Goal: Information Seeking & Learning: Find specific fact

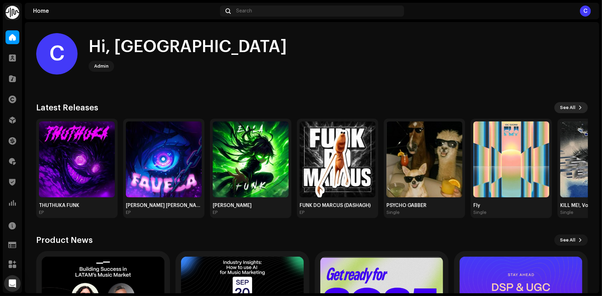
click at [562, 105] on span "See All" at bounding box center [568, 108] width 16 height 14
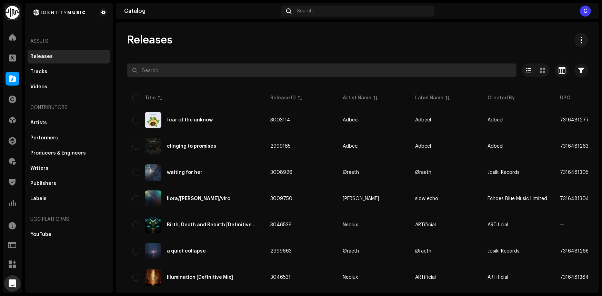
click at [231, 66] on input "text" at bounding box center [322, 70] width 390 height 14
paste input "Pendulum"
type input "Pendulum"
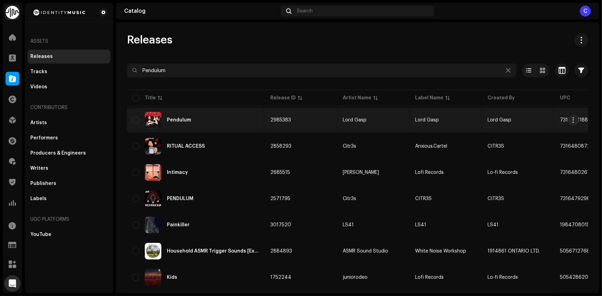
click at [207, 118] on div "Pendulum" at bounding box center [195, 120] width 127 height 17
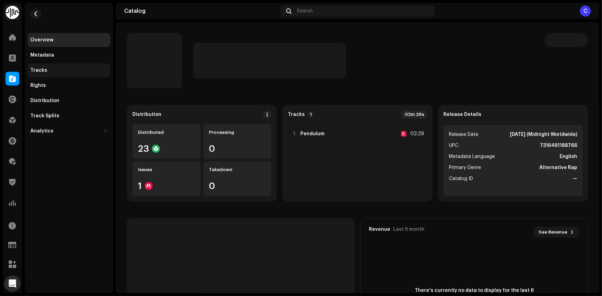
click at [48, 70] on div "Tracks" at bounding box center [68, 71] width 77 height 6
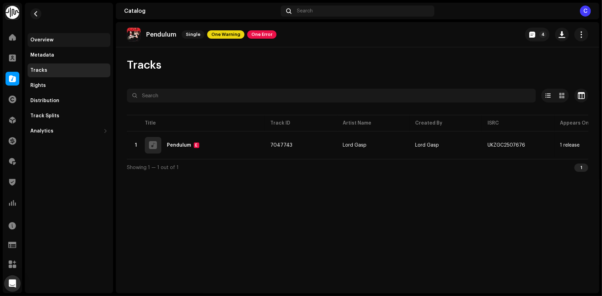
click at [60, 36] on div "Overview" at bounding box center [69, 40] width 83 height 14
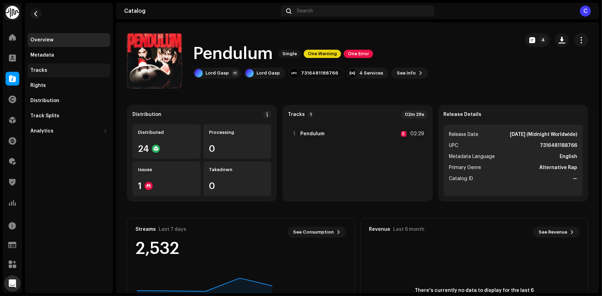
click at [62, 68] on div "Tracks" at bounding box center [68, 71] width 77 height 6
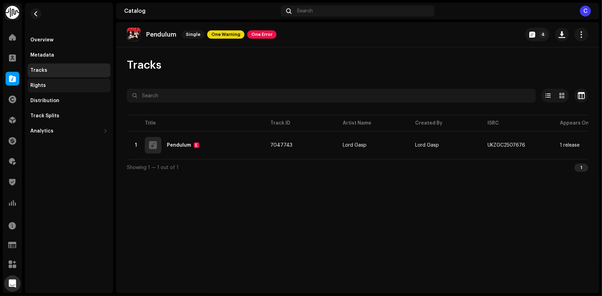
click at [57, 90] on div "Rights" at bounding box center [69, 86] width 83 height 14
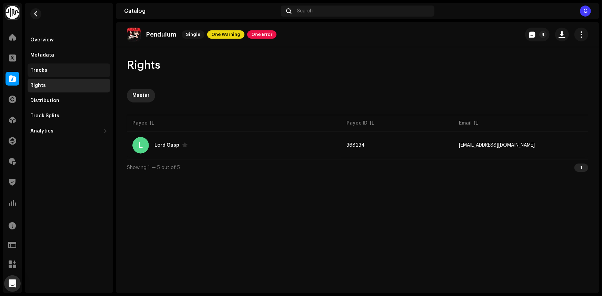
click at [63, 71] on div "Tracks" at bounding box center [68, 71] width 77 height 6
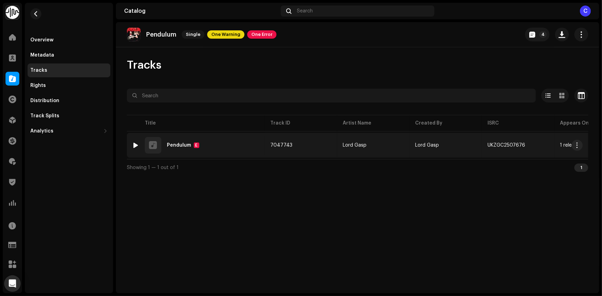
click at [227, 147] on div "1 Pendulum E" at bounding box center [195, 145] width 127 height 17
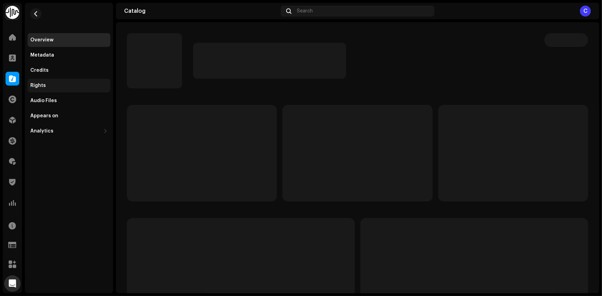
click at [63, 89] on div "Rights" at bounding box center [69, 86] width 83 height 14
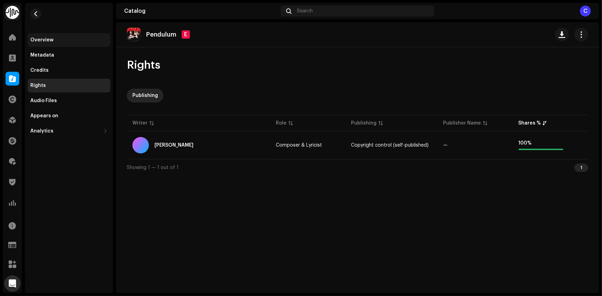
click at [60, 39] on div "Overview" at bounding box center [68, 40] width 77 height 6
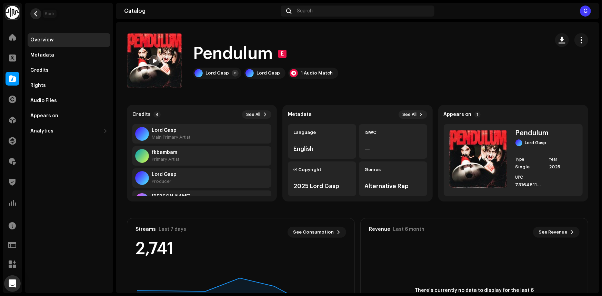
click at [37, 9] on button "button" at bounding box center [35, 13] width 11 height 11
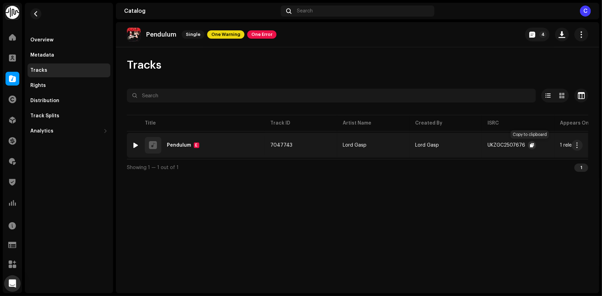
click at [530, 146] on span "button" at bounding box center [532, 145] width 4 height 6
drag, startPoint x: 440, startPoint y: 142, endPoint x: 409, endPoint y: 149, distance: 32.5
click at [409, 149] on tr "1 Pendulum E 7047743 Lord Gasp Lord Gasp UKZGC2507676 1 release — 1 Audio Match" at bounding box center [449, 145] width 645 height 25
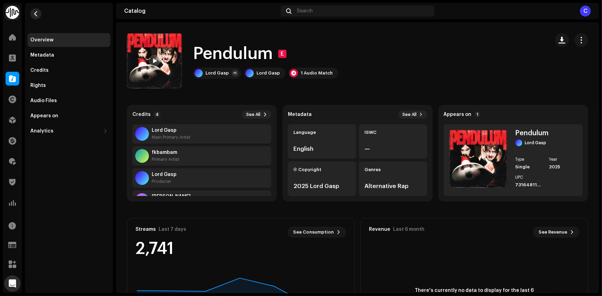
click at [34, 16] on span "button" at bounding box center [35, 14] width 5 height 6
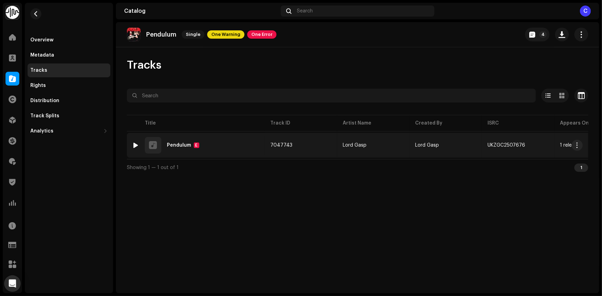
copy span "Lord Gasp"
drag, startPoint x: 412, startPoint y: 144, endPoint x: 457, endPoint y: 151, distance: 45.5
click at [457, 151] on td "Lord Gasp" at bounding box center [446, 145] width 72 height 25
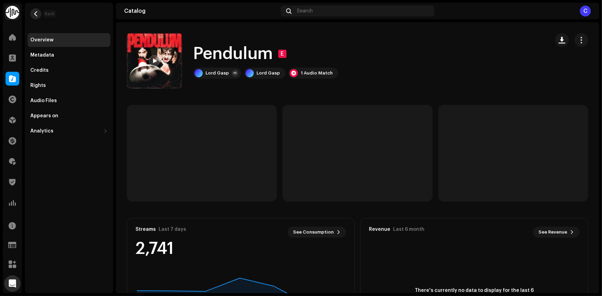
click at [38, 12] on span "button" at bounding box center [35, 14] width 5 height 6
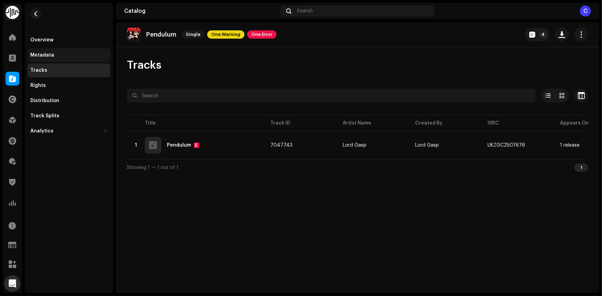
click at [55, 53] on div "Metadata" at bounding box center [68, 55] width 77 height 6
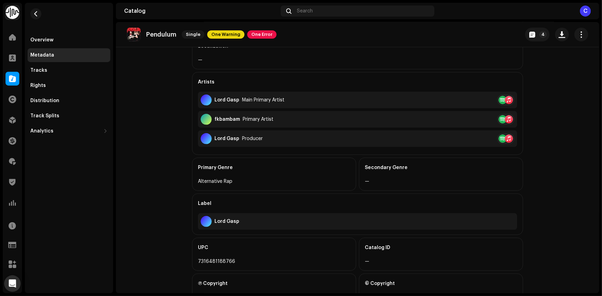
scroll to position [189, 0]
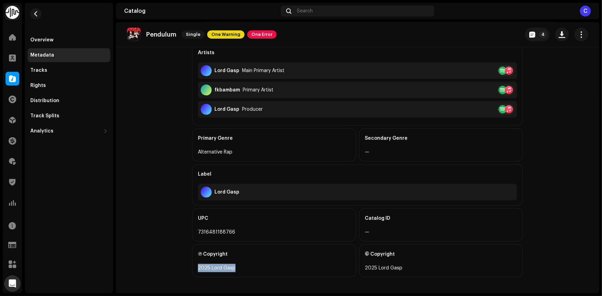
copy div "2025 Lord Gasp"
drag, startPoint x: 236, startPoint y: 269, endPoint x: 195, endPoint y: 270, distance: 41.4
click at [195, 270] on div "Ⓟ Copyright 2025 Lord Gasp" at bounding box center [274, 260] width 164 height 33
click at [47, 36] on div "Overview" at bounding box center [69, 40] width 83 height 14
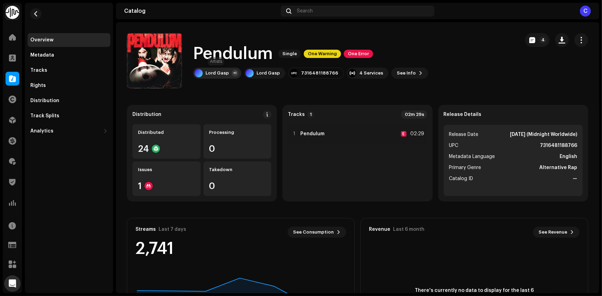
click at [221, 72] on div "Lord Gasp" at bounding box center [217, 73] width 23 height 6
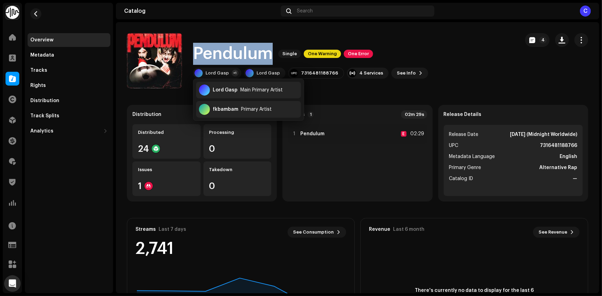
drag, startPoint x: 196, startPoint y: 52, endPoint x: 276, endPoint y: 51, distance: 80.3
click at [276, 51] on div "Pendulum Single One Warning One Error" at bounding box center [310, 54] width 235 height 22
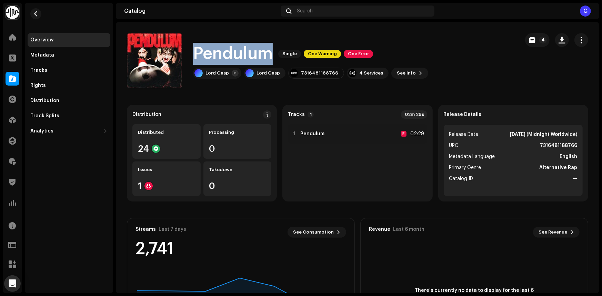
copy div "Pendulum Single One Warning One Error"
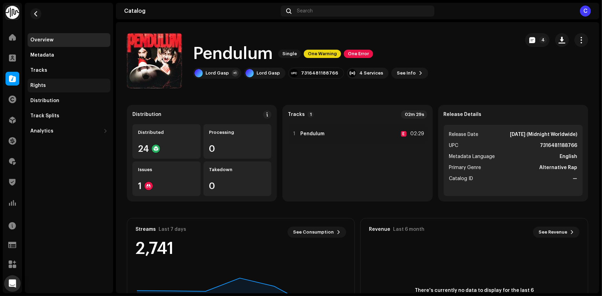
click at [62, 86] on div "Rights" at bounding box center [68, 86] width 77 height 6
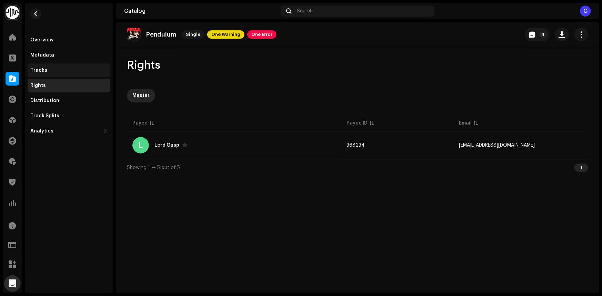
click at [54, 69] on div "Tracks" at bounding box center [68, 71] width 77 height 6
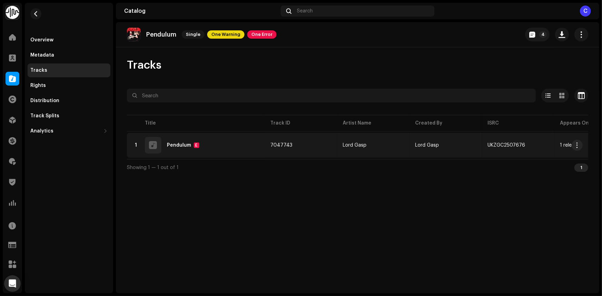
click at [229, 135] on td "1 Pendulum E" at bounding box center [196, 145] width 138 height 25
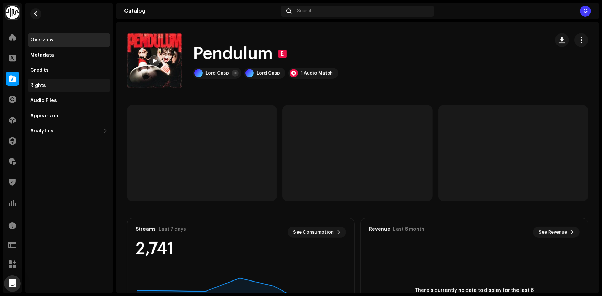
click at [57, 86] on div "Rights" at bounding box center [68, 86] width 77 height 6
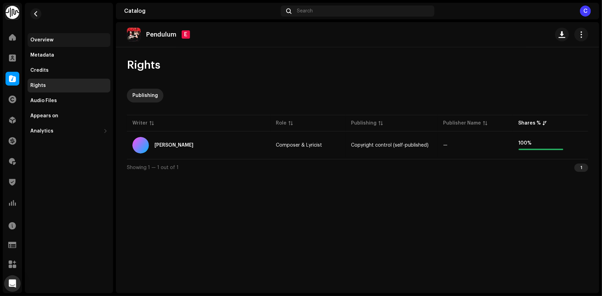
click at [54, 41] on div "Overview" at bounding box center [68, 40] width 77 height 6
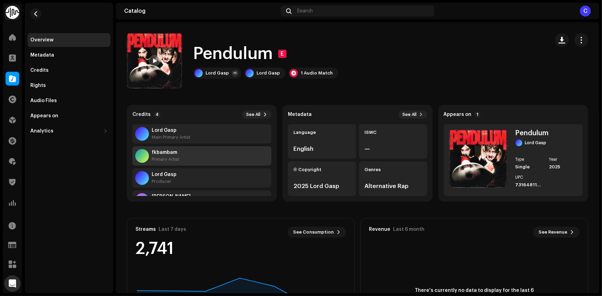
click at [197, 155] on div "fkbambam Primary Artist" at bounding box center [201, 155] width 139 height 19
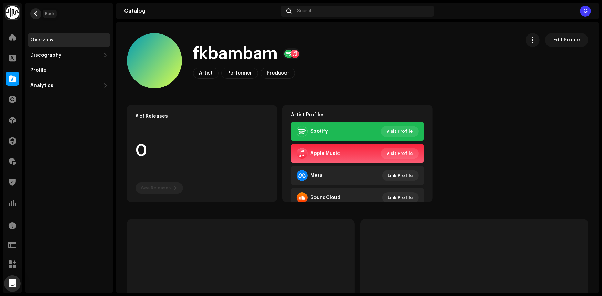
click at [33, 12] on span "button" at bounding box center [35, 14] width 5 height 6
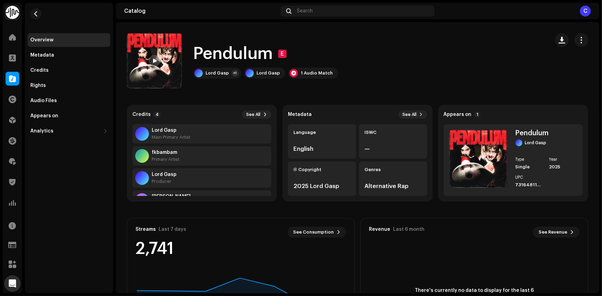
click at [103, 218] on div "Overview Metadata Credits Rights Audio Files Appears on Analytics Consumption E…" at bounding box center [69, 148] width 88 height 290
click at [31, 14] on button "button" at bounding box center [35, 13] width 11 height 11
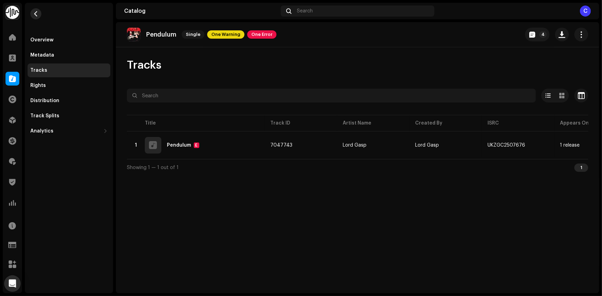
click at [39, 15] on button "button" at bounding box center [35, 13] width 11 height 11
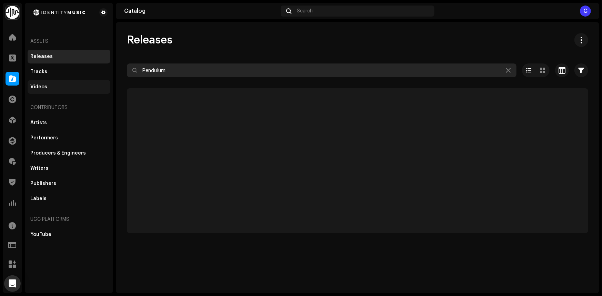
drag, startPoint x: 162, startPoint y: 69, endPoint x: 101, endPoint y: 80, distance: 61.9
click at [101, 80] on div "Identity Music Home Clients Catalog Rights Distribution Finance Royalties Trust…" at bounding box center [301, 148] width 602 height 296
paste input "Lab Rat"
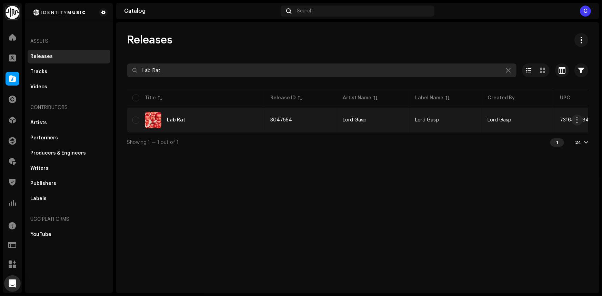
type input "Lab Rat"
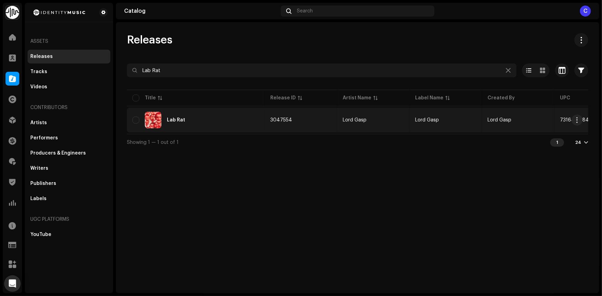
click at [238, 126] on div "Lab Rat" at bounding box center [195, 120] width 127 height 17
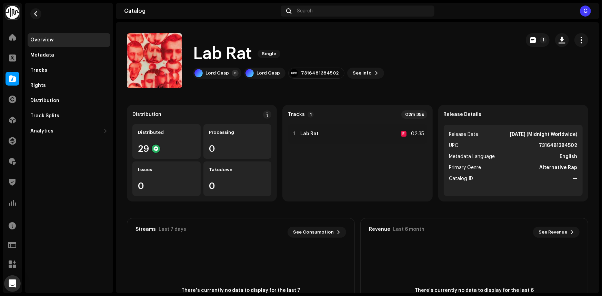
click at [378, 96] on catalog-releases-details-overview "Lab Rat Single 1 Lab Rat Single Lord Gasp +1 Lord Gasp 7316481384502 See Info 1…" at bounding box center [357, 194] width 483 height 345
click at [48, 72] on div "Tracks" at bounding box center [68, 71] width 77 height 6
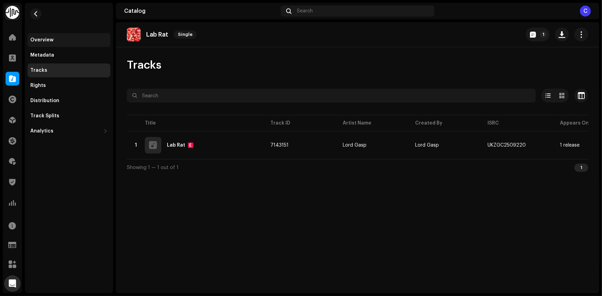
click at [59, 41] on div "Overview" at bounding box center [68, 40] width 77 height 6
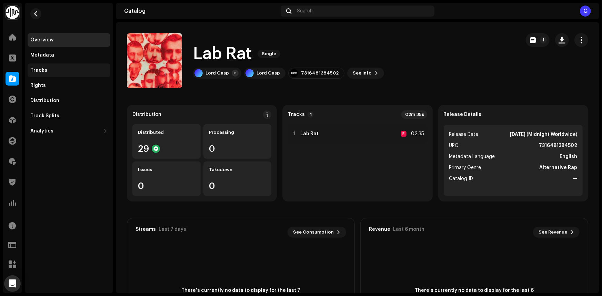
click at [42, 72] on div "Tracks" at bounding box center [38, 71] width 17 height 6
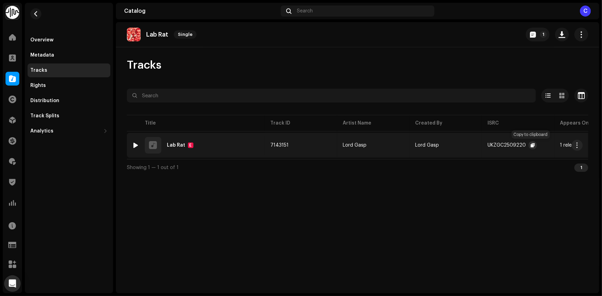
click at [531, 143] on span "button" at bounding box center [533, 145] width 4 height 6
copy tr "Lord Gasp"
drag, startPoint x: 372, startPoint y: 146, endPoint x: 334, endPoint y: 150, distance: 37.5
click at [334, 150] on tr "1 Lab Rat E 7143151 Lord Gasp Lord Gasp UKZGC2509220 1 release — No Audio Match" at bounding box center [449, 145] width 645 height 25
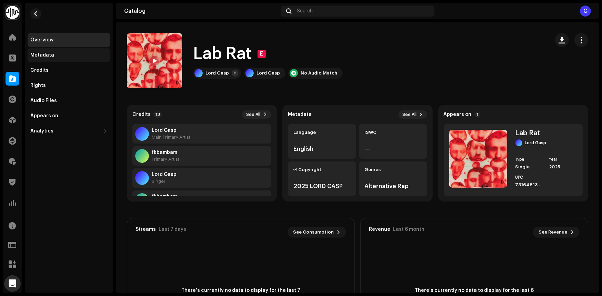
click at [70, 55] on div "Metadata" at bounding box center [68, 55] width 77 height 6
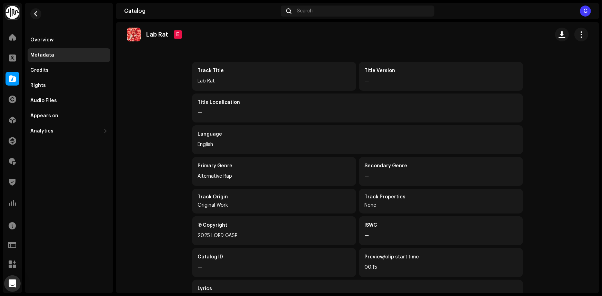
scroll to position [52, 0]
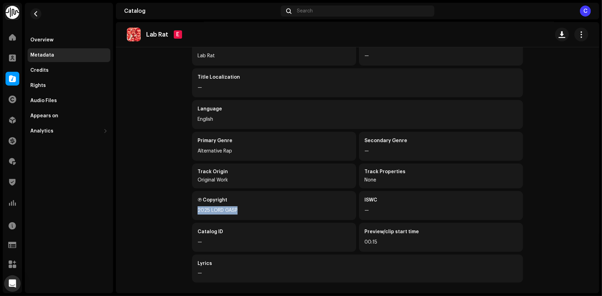
copy div "2025 LORD GASP"
drag, startPoint x: 238, startPoint y: 210, endPoint x: 193, endPoint y: 213, distance: 44.6
click at [193, 213] on div "Ⓟ Copyright 2025 LORD GASP" at bounding box center [274, 205] width 164 height 29
click at [60, 43] on div "Overview" at bounding box center [69, 40] width 83 height 14
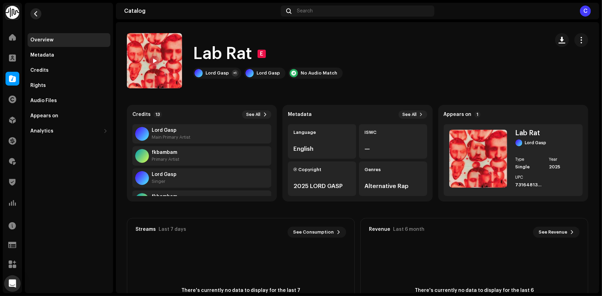
click at [37, 11] on span "button" at bounding box center [35, 14] width 5 height 6
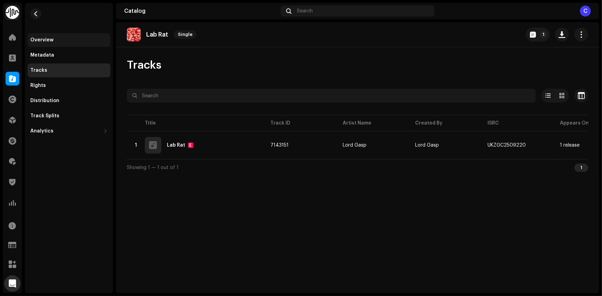
click at [56, 40] on div "Overview" at bounding box center [68, 40] width 77 height 6
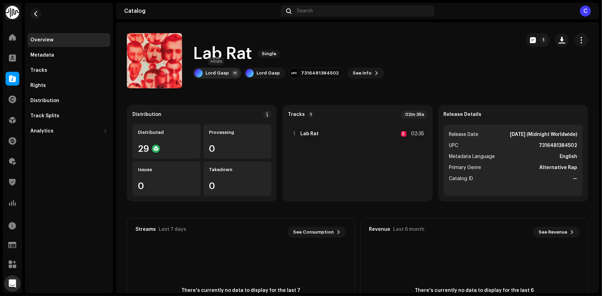
click at [229, 69] on div "Lord Gasp +1" at bounding box center [217, 73] width 48 height 11
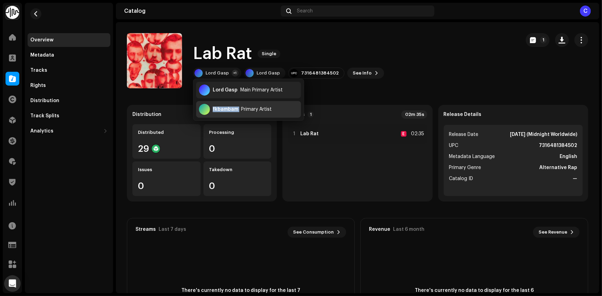
copy div "fkbambam"
drag, startPoint x: 239, startPoint y: 108, endPoint x: 211, endPoint y: 112, distance: 28.1
click at [211, 112] on div "fkbambam Primary Artist" at bounding box center [248, 109] width 105 height 17
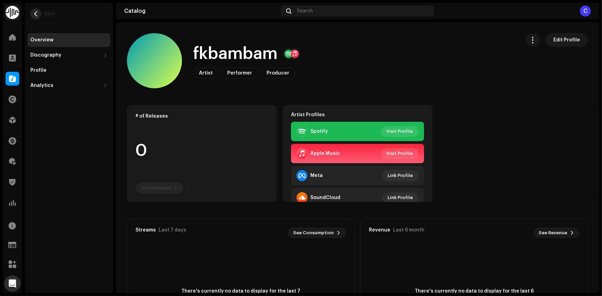
click at [38, 10] on button "button" at bounding box center [35, 13] width 11 height 11
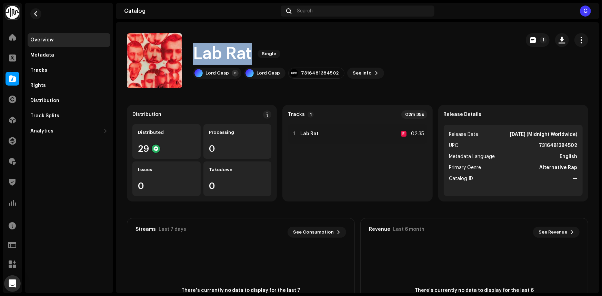
drag, startPoint x: 194, startPoint y: 55, endPoint x: 274, endPoint y: 63, distance: 80.5
click at [274, 63] on div "Lab Rat Single" at bounding box center [288, 54] width 191 height 22
copy div "Lab Rat Single"
click at [77, 206] on div "Overview Metadata Tracks Rights Distribution Track Splits Analytics Consumption…" at bounding box center [69, 148] width 88 height 290
click at [38, 12] on span "button" at bounding box center [35, 14] width 5 height 6
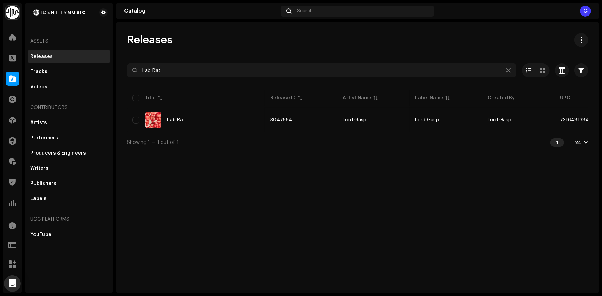
click at [530, 203] on div "Releases Lab Rat Selected 0 Options Filters Distribution status Never Distribut…" at bounding box center [357, 157] width 483 height 271
click at [448, 232] on div "Releases Lab Rat Selected 0 Options Filters Distribution status Never Distribut…" at bounding box center [357, 157] width 483 height 271
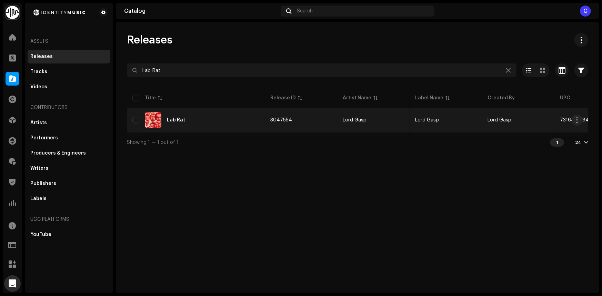
click at [245, 116] on div "Lab Rat" at bounding box center [195, 120] width 127 height 17
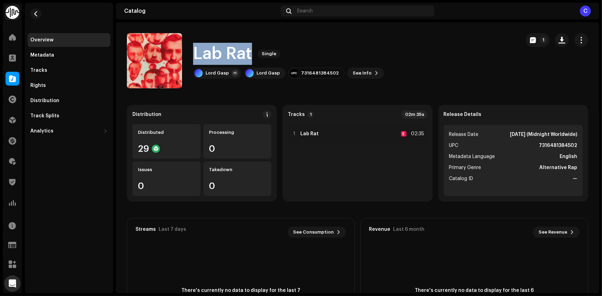
drag, startPoint x: 194, startPoint y: 51, endPoint x: 251, endPoint y: 54, distance: 57.0
click at [251, 54] on h1 "Lab Rat" at bounding box center [222, 54] width 59 height 22
copy h1 "Lab Rat"
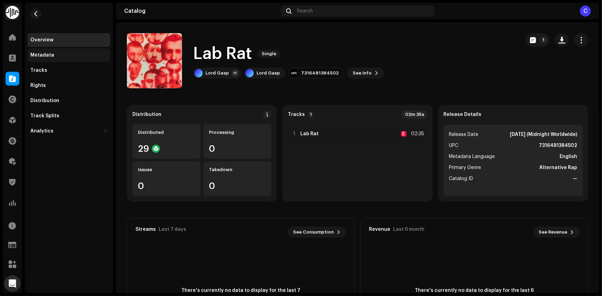
click at [66, 50] on div "Metadata" at bounding box center [69, 55] width 83 height 14
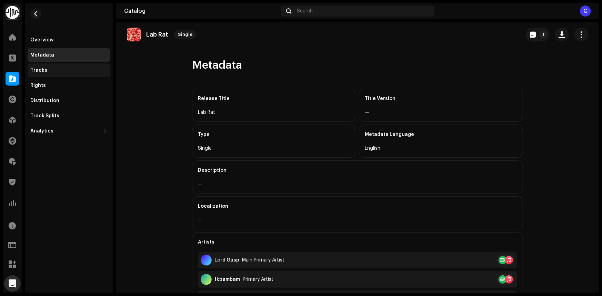
click at [64, 67] on div "Tracks" at bounding box center [69, 70] width 83 height 14
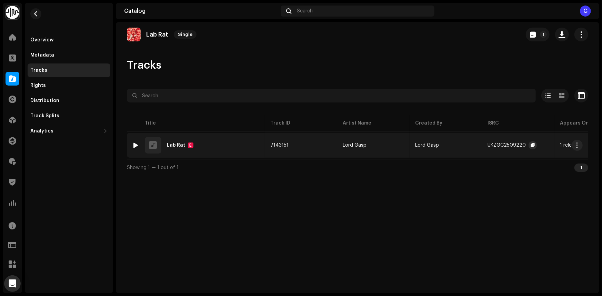
click at [529, 144] on button "button" at bounding box center [533, 145] width 8 height 8
click at [50, 45] on div "Overview" at bounding box center [69, 40] width 83 height 14
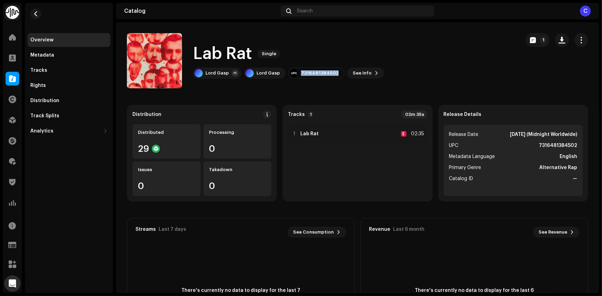
copy div "7316481384502"
drag, startPoint x: 297, startPoint y: 72, endPoint x: 331, endPoint y: 80, distance: 35.3
click at [331, 80] on div "Lab Rat Single Lord Gasp +1 Lord Gasp 7316481384502 See Info 1" at bounding box center [321, 60] width 388 height 55
click at [69, 57] on div "Metadata" at bounding box center [68, 55] width 77 height 6
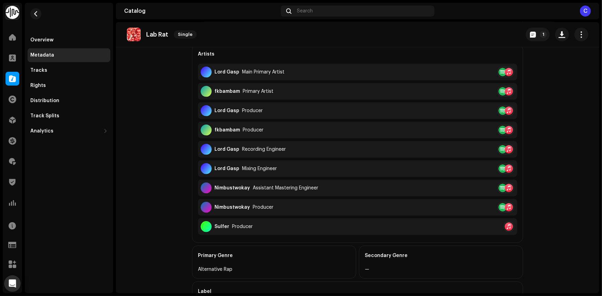
scroll to position [305, 0]
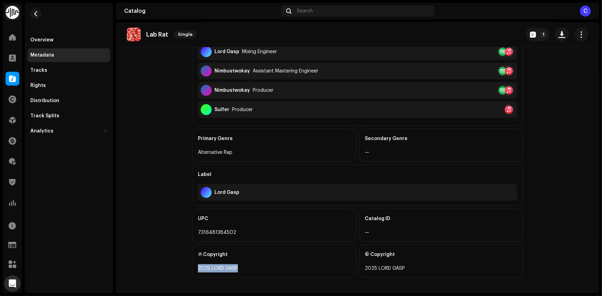
drag, startPoint x: 244, startPoint y: 268, endPoint x: 194, endPoint y: 266, distance: 50.0
click at [194, 266] on div "Ⓟ Copyright 2025 LORD GASP" at bounding box center [274, 260] width 164 height 33
copy div "2025 LORD GASP"
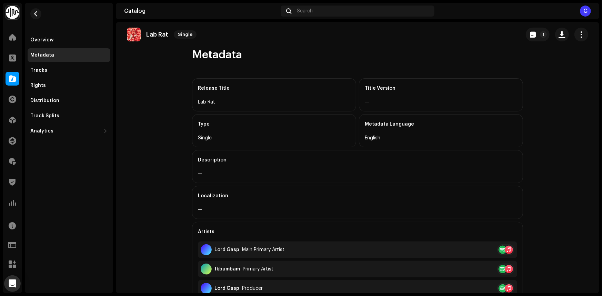
scroll to position [0, 0]
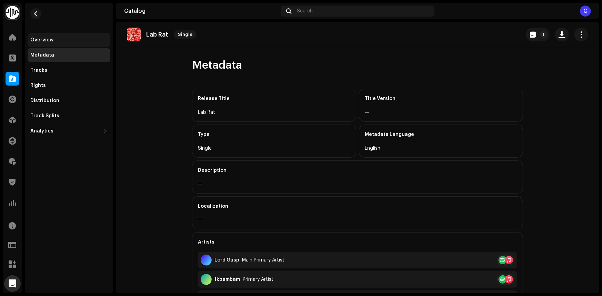
click at [65, 44] on div "Overview" at bounding box center [69, 40] width 83 height 14
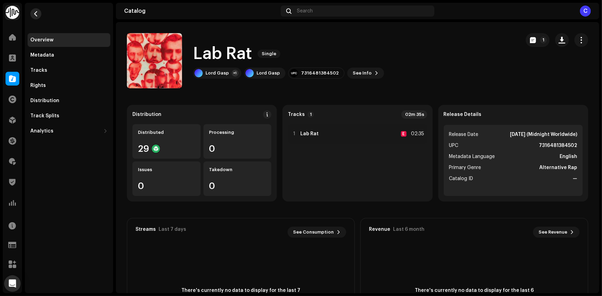
click at [36, 11] on span "button" at bounding box center [35, 14] width 5 height 6
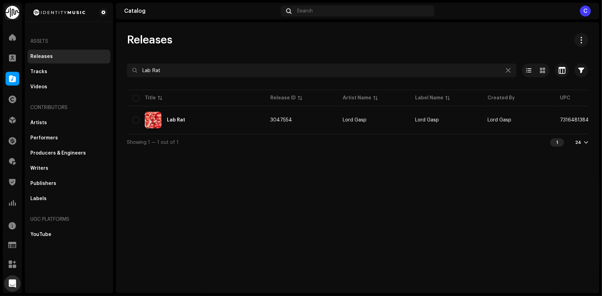
click at [52, 42] on div "Assets" at bounding box center [69, 41] width 83 height 17
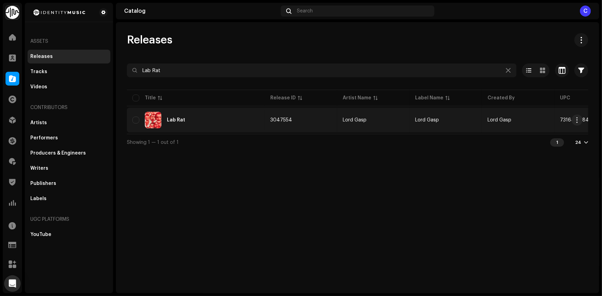
click at [255, 126] on div "Lab Rat" at bounding box center [195, 120] width 127 height 17
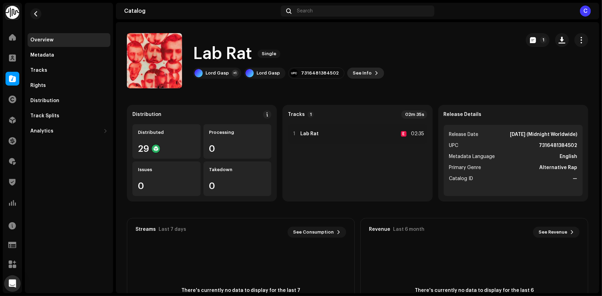
click at [362, 72] on span "See Info" at bounding box center [362, 73] width 19 height 14
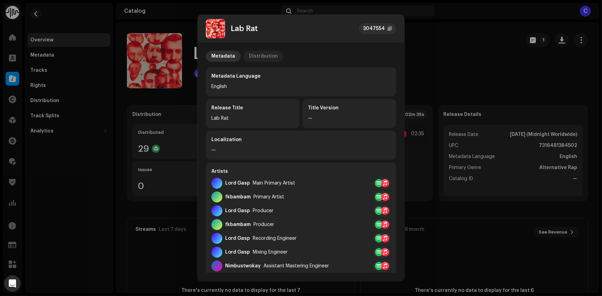
click at [264, 53] on div "Distribution" at bounding box center [263, 56] width 29 height 11
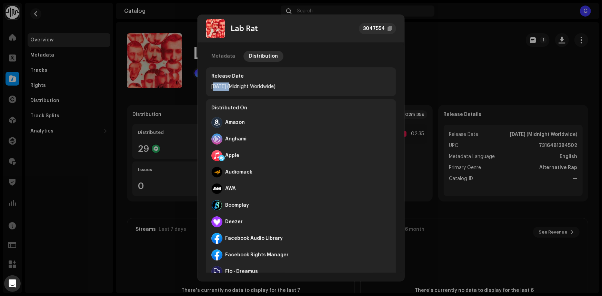
drag, startPoint x: 214, startPoint y: 84, endPoint x: 233, endPoint y: 88, distance: 18.9
click at [231, 87] on div "[DATE] (Midnight Worldwide)" at bounding box center [300, 86] width 179 height 8
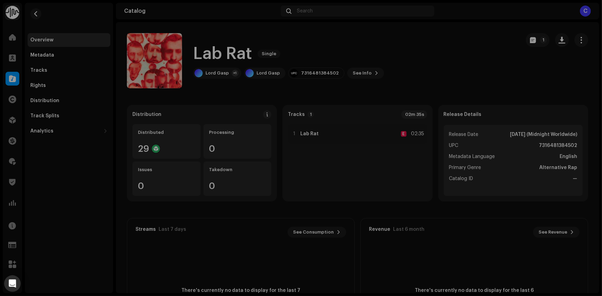
click at [440, 78] on div "Lab Rat 3047554 Metadata Distribution Release Date [DATE] (Midnight Worldwide) …" at bounding box center [301, 148] width 602 height 296
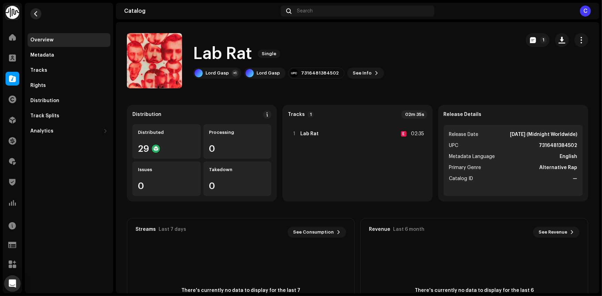
click at [37, 12] on span "button" at bounding box center [35, 14] width 5 height 6
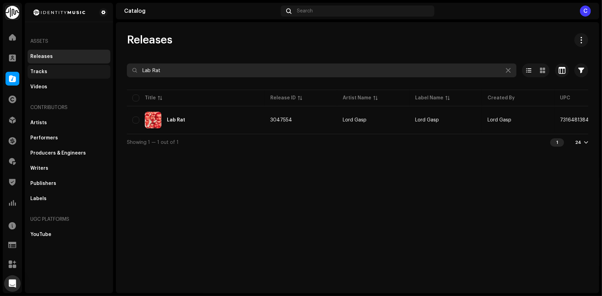
drag, startPoint x: 147, startPoint y: 68, endPoint x: 85, endPoint y: 70, distance: 62.1
click at [85, 70] on div "Identity Music Home Clients Catalog Rights Distribution Finance Royalties Trust…" at bounding box center [301, 148] width 602 height 296
paste input "Pendulum"
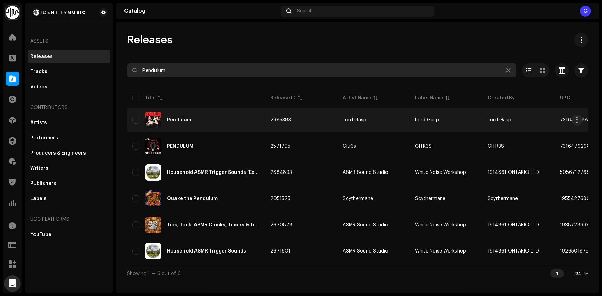
type input "Pendulum"
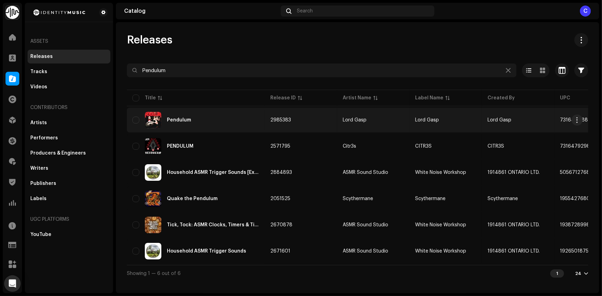
click at [210, 115] on div "Pendulum" at bounding box center [195, 120] width 127 height 17
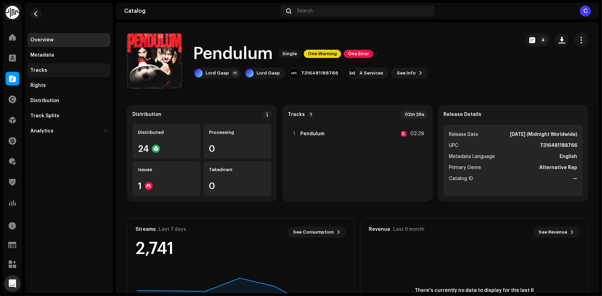
click at [65, 75] on div "Tracks" at bounding box center [69, 70] width 83 height 14
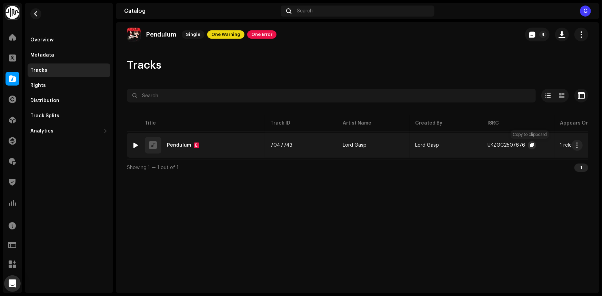
click at [530, 143] on span "button" at bounding box center [532, 145] width 4 height 6
click at [68, 59] on div "Metadata" at bounding box center [69, 55] width 83 height 14
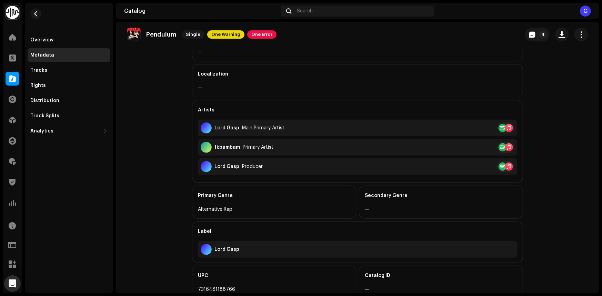
scroll to position [189, 0]
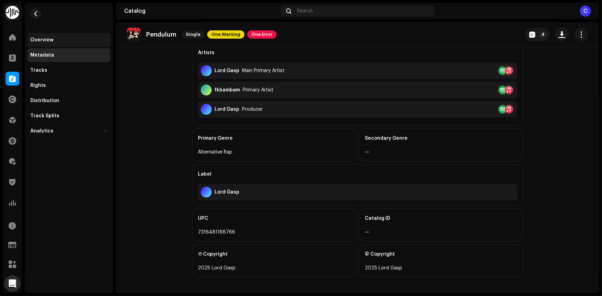
click at [43, 40] on div "Overview" at bounding box center [41, 40] width 23 height 6
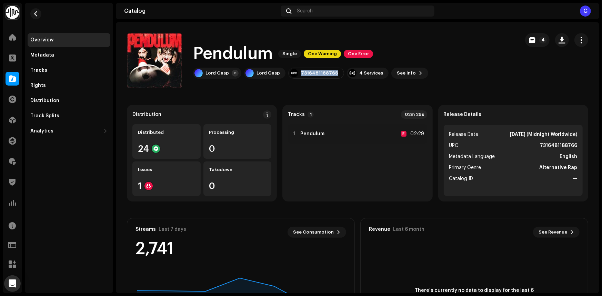
drag, startPoint x: 296, startPoint y: 73, endPoint x: 341, endPoint y: 80, distance: 46.0
click at [341, 80] on div "Pendulum Single One Warning One Error Lord Gasp +1 Lord Gasp 7316481188766 4 Se…" at bounding box center [320, 60] width 387 height 55
click at [50, 71] on div "Tracks" at bounding box center [68, 71] width 77 height 6
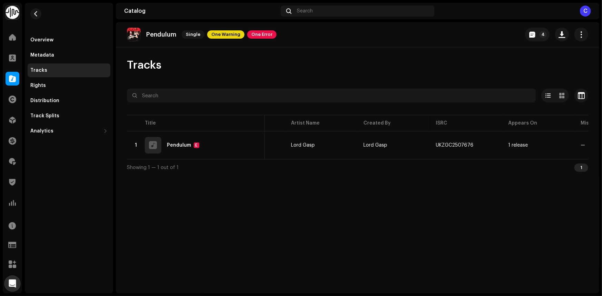
scroll to position [0, 183]
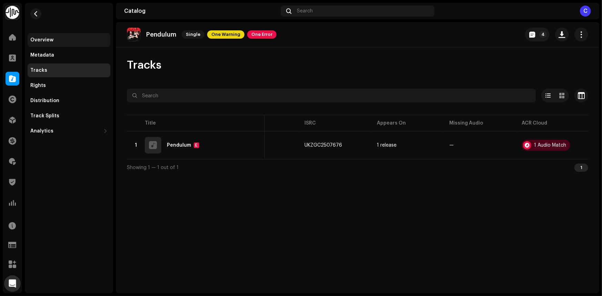
click at [56, 44] on div "Overview" at bounding box center [69, 40] width 83 height 14
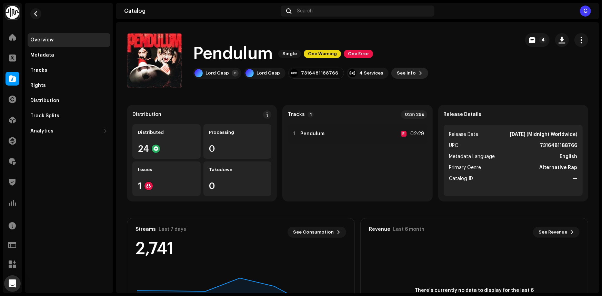
click at [397, 68] on span "See Info" at bounding box center [406, 73] width 19 height 14
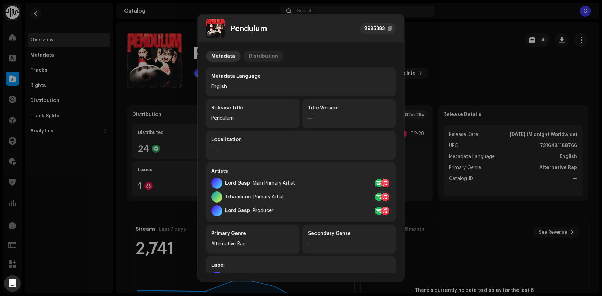
click at [262, 53] on div "Distribution" at bounding box center [263, 56] width 29 height 11
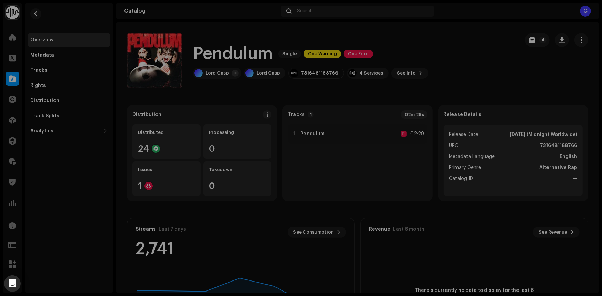
click at [60, 10] on div "Pendulum 2985383 Metadata Distribution Release Date [DATE] (Midnight Worldwide)…" at bounding box center [301, 148] width 602 height 296
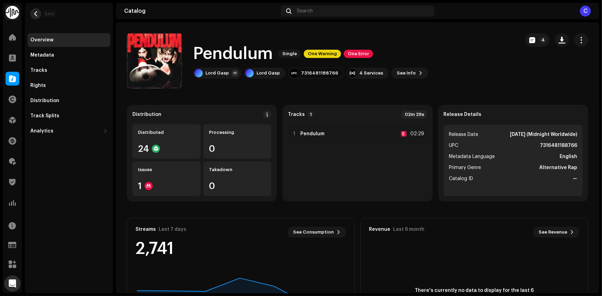
click at [39, 14] on button "button" at bounding box center [35, 13] width 11 height 11
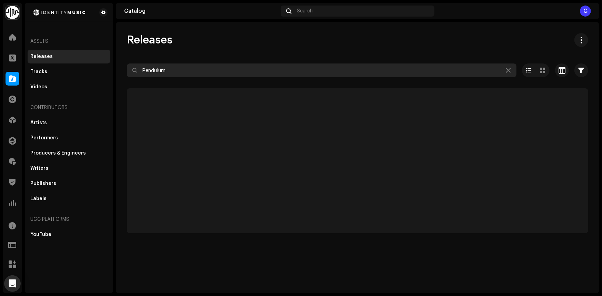
drag, startPoint x: 203, startPoint y: 74, endPoint x: 120, endPoint y: 75, distance: 82.4
click at [120, 75] on div "Releases Pendulum Selected 0 Options Filters Distribution status Never Distribu…" at bounding box center [357, 133] width 483 height 200
paste input "UKZGC2503922"
type input "UKZGC2503922"
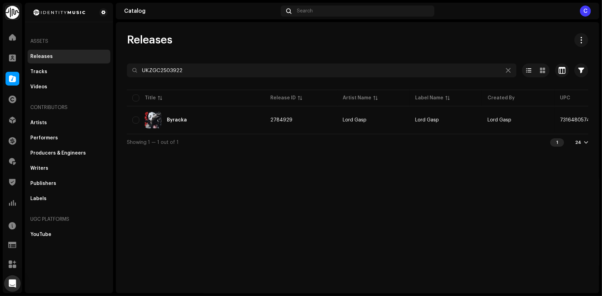
click at [475, 207] on div "Releases UKZGC2503922 Selected 0 Options Filters Distribution status Never Dist…" at bounding box center [357, 157] width 483 height 271
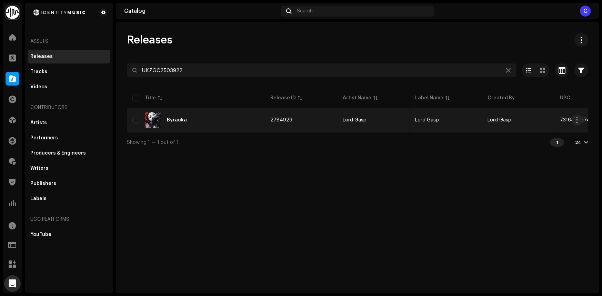
click at [203, 121] on div "Byracka" at bounding box center [195, 120] width 127 height 17
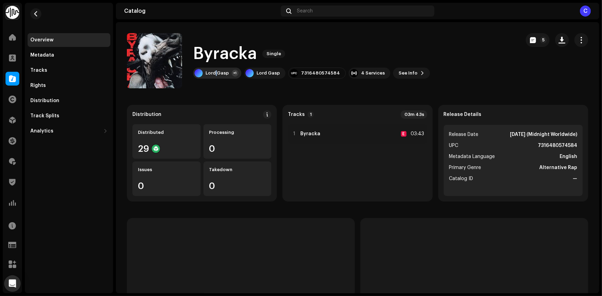
click at [216, 74] on div "Lord Gasp" at bounding box center [217, 73] width 23 height 6
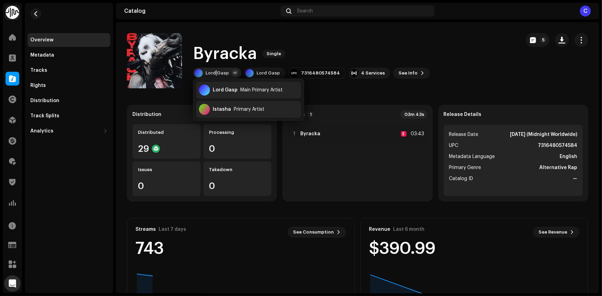
click at [216, 74] on div "Lord Gasp" at bounding box center [217, 73] width 23 height 6
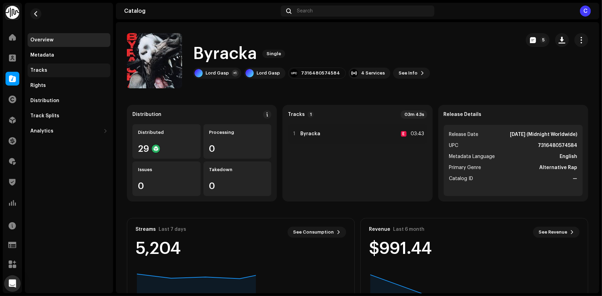
click at [89, 72] on div "Tracks" at bounding box center [68, 71] width 77 height 6
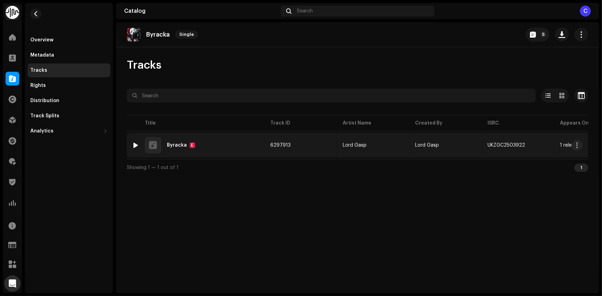
click at [248, 141] on div "1 Byracka E" at bounding box center [195, 145] width 127 height 17
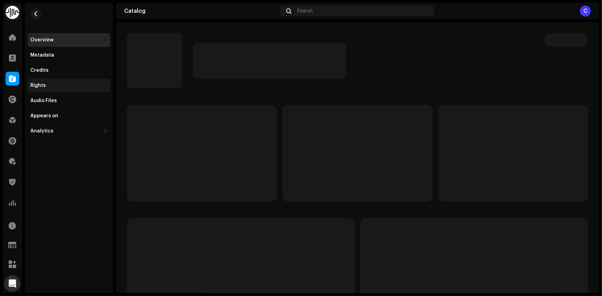
click at [37, 84] on div "Rights" at bounding box center [38, 86] width 16 height 6
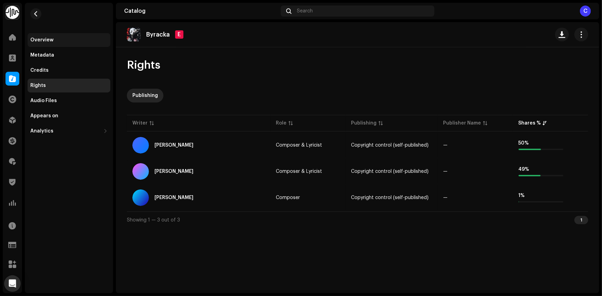
click at [44, 39] on div "Overview" at bounding box center [41, 40] width 23 height 6
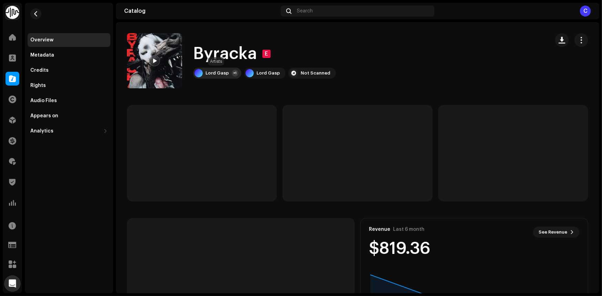
click at [220, 69] on div "Lord Gasp +1" at bounding box center [217, 73] width 48 height 11
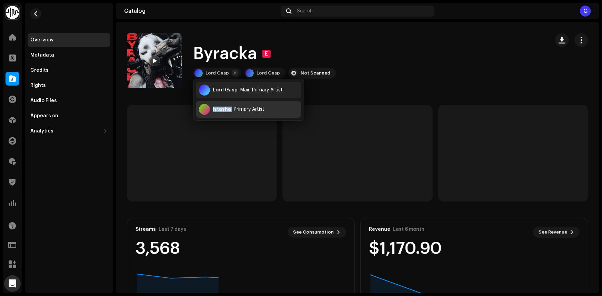
drag, startPoint x: 231, startPoint y: 108, endPoint x: 212, endPoint y: 110, distance: 19.8
click at [212, 110] on div "Istasha Primary Artist" at bounding box center [248, 109] width 105 height 17
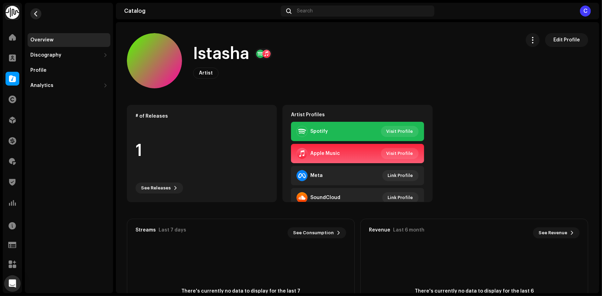
click at [39, 10] on button "button" at bounding box center [35, 13] width 11 height 11
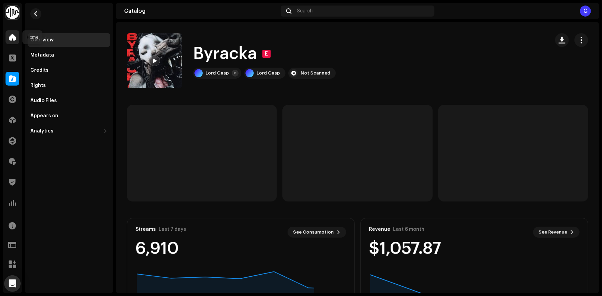
click at [11, 40] on span at bounding box center [12, 37] width 7 height 6
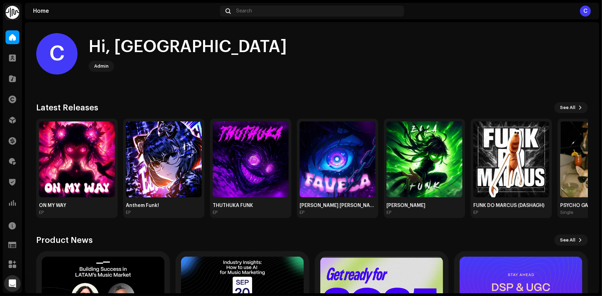
click at [472, 87] on div "C Hi, [PERSON_NAME] Admin Check out the latest Product Updates for Check Produc…" at bounding box center [312, 202] width 552 height 360
click at [488, 74] on home-user "C Hi, [PERSON_NAME]" at bounding box center [312, 59] width 552 height 52
click at [492, 52] on div "C Hi, [PERSON_NAME]" at bounding box center [312, 53] width 552 height 41
click at [485, 84] on home-user "C Hi, [PERSON_NAME]" at bounding box center [312, 59] width 552 height 52
